Goal: Information Seeking & Learning: Find specific fact

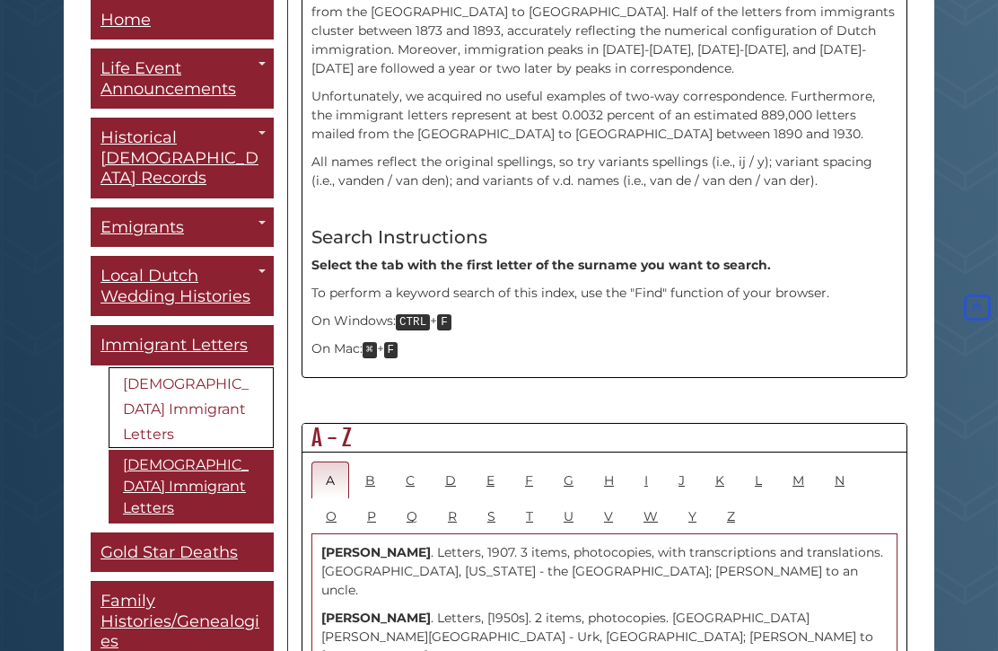
scroll to position [674, 0]
click at [501, 497] on link "S" at bounding box center [491, 515] width 37 height 37
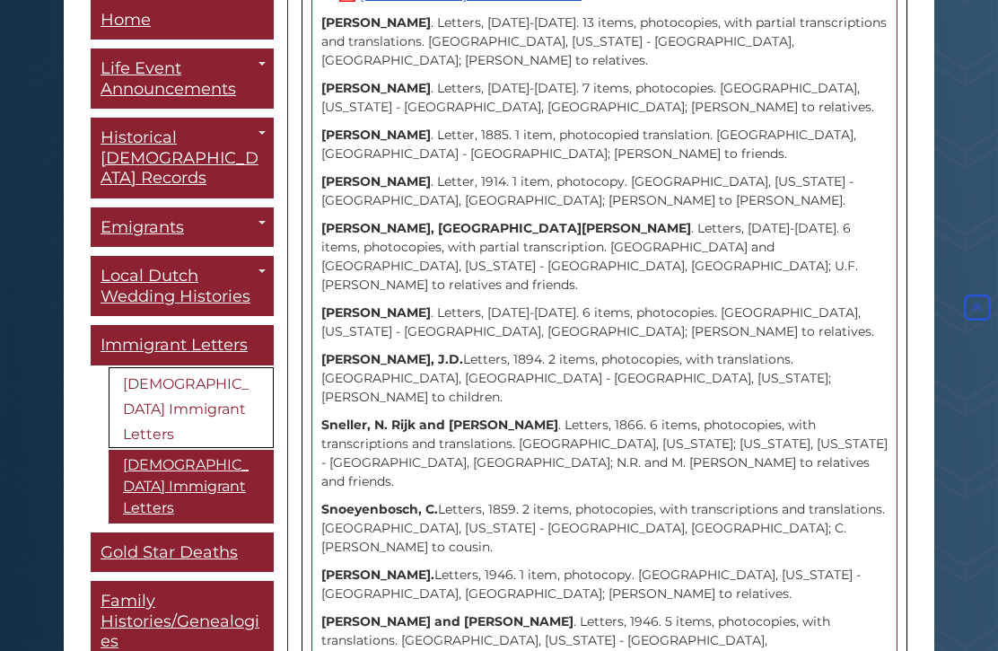
scroll to position [7633, 0]
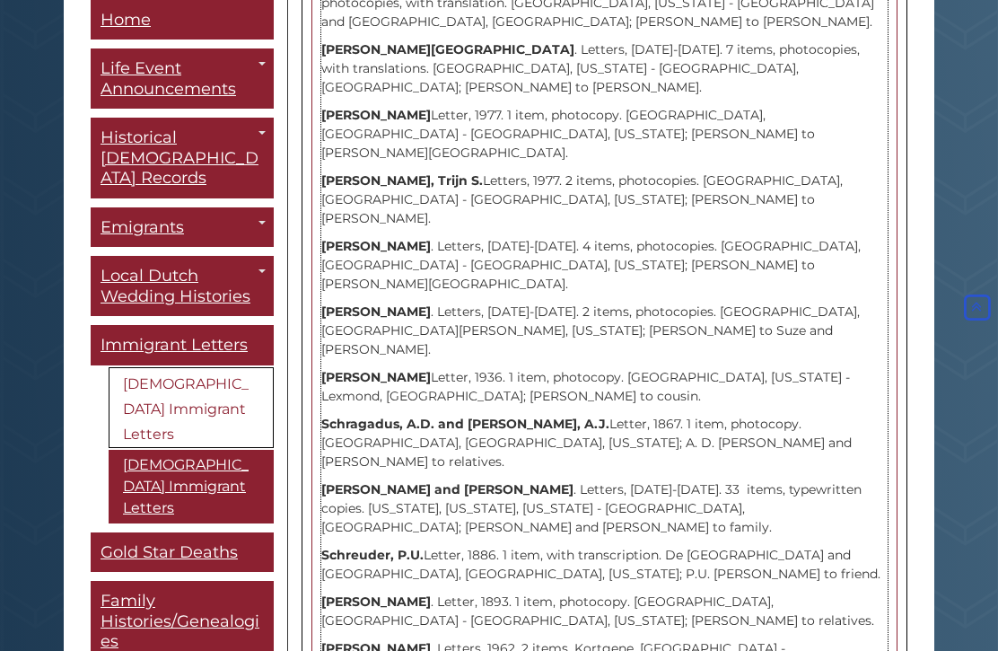
scroll to position [3459, 0]
click at [139, 14] on span "Home" at bounding box center [126, 20] width 50 height 20
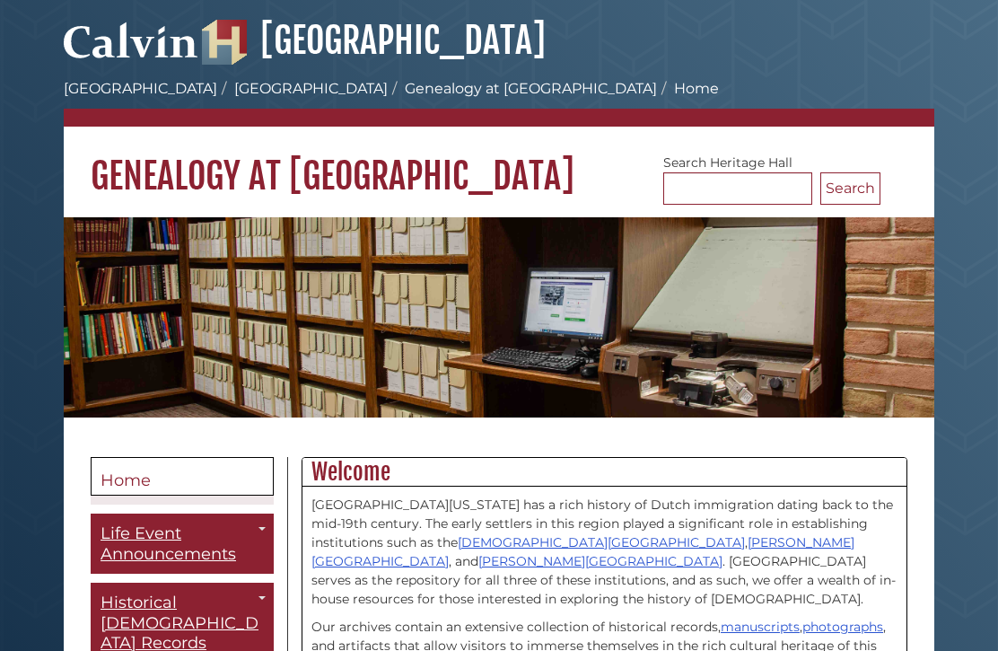
click at [736, 167] on form "Search [GEOGRAPHIC_DATA] Search" at bounding box center [771, 179] width 217 height 51
click at [716, 195] on input "Search [GEOGRAPHIC_DATA]" at bounding box center [737, 188] width 149 height 32
type input "********"
click at [867, 183] on button "Search" at bounding box center [850, 188] width 60 height 32
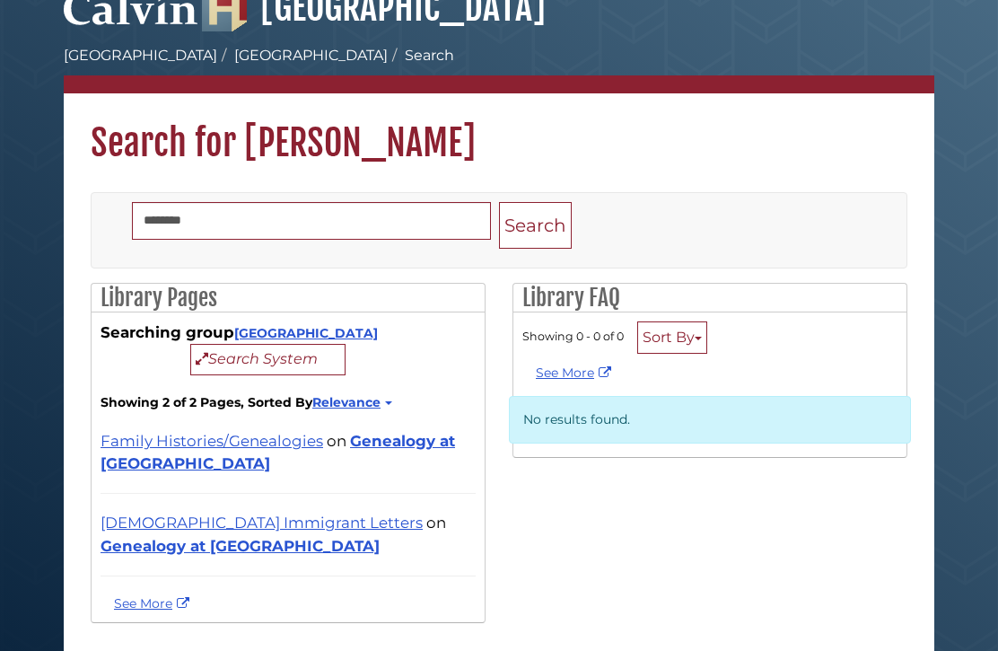
scroll to position [37, 0]
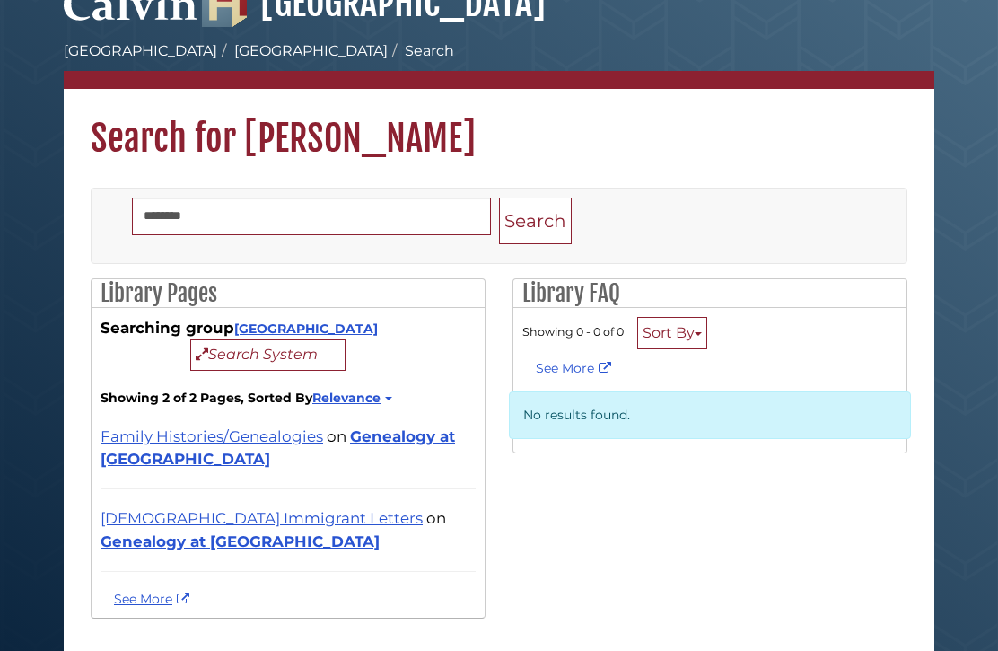
click at [293, 446] on link "Family Histories/Genealogies" at bounding box center [212, 437] width 223 height 18
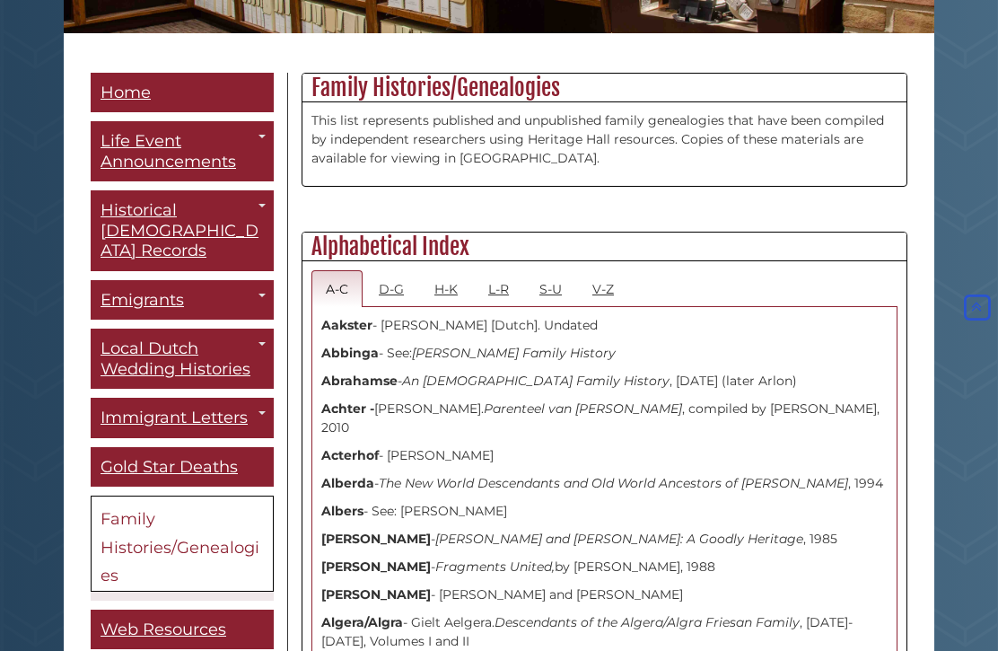
scroll to position [384, 0]
click at [566, 289] on link "S-U" at bounding box center [550, 288] width 51 height 37
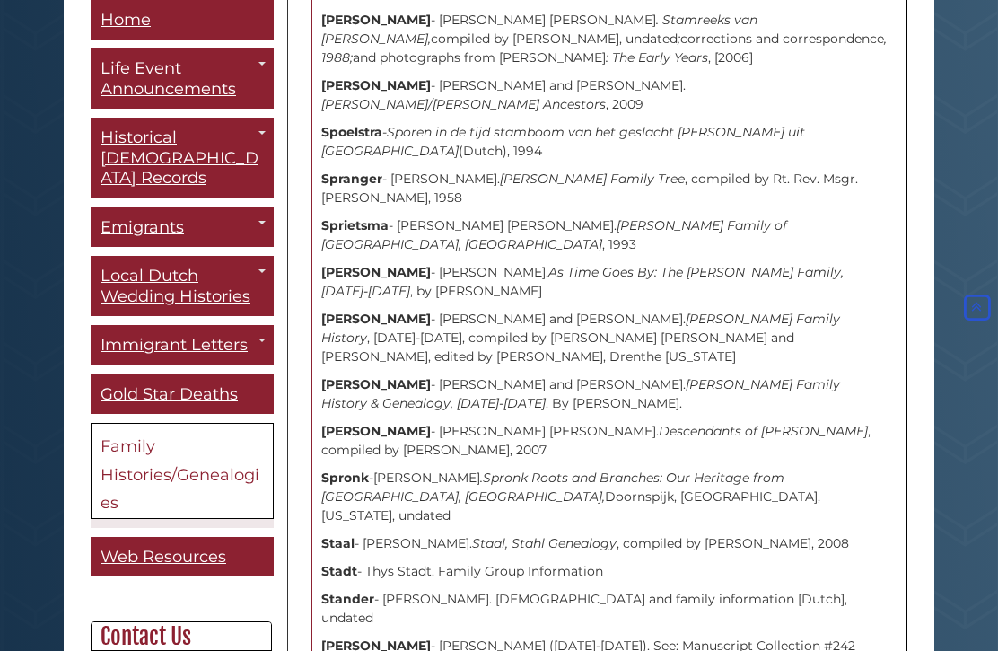
scroll to position [4611, 0]
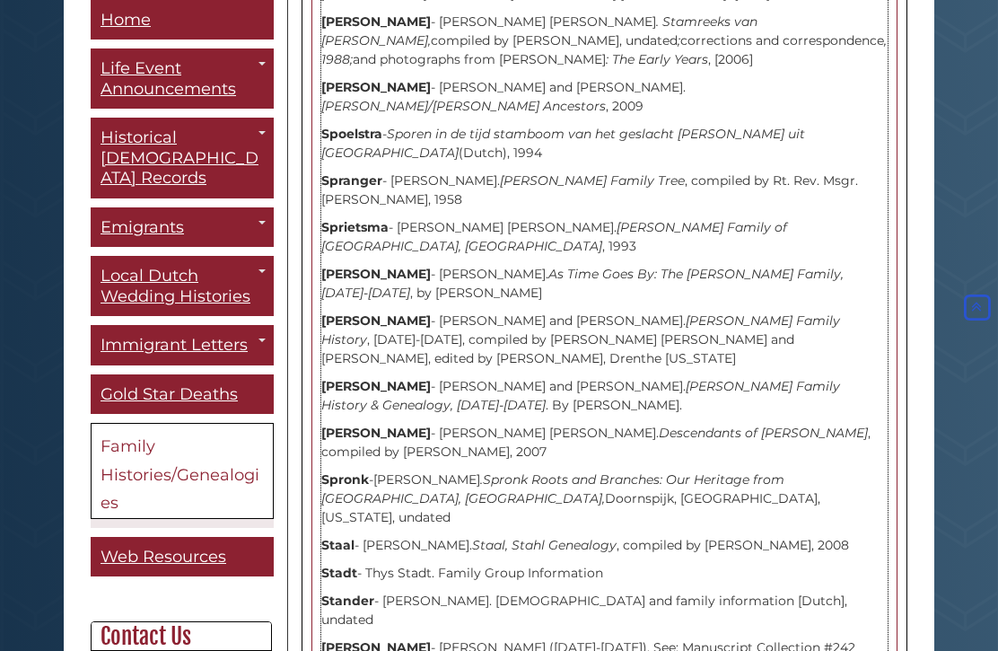
click at [386, 280] on div "Sall - Karen and Bill Sall Family. "Marquette Neighbors," May 2017. Sandifort -…" at bounding box center [604, 509] width 566 height 8840
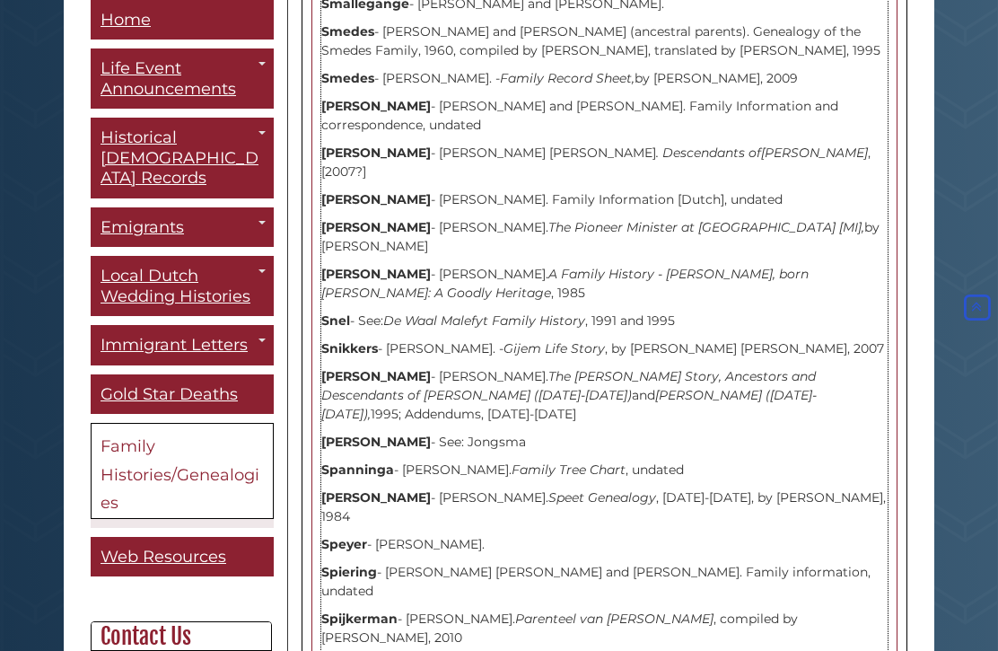
scroll to position [3865, 0]
